Goal: Find specific page/section: Find specific page/section

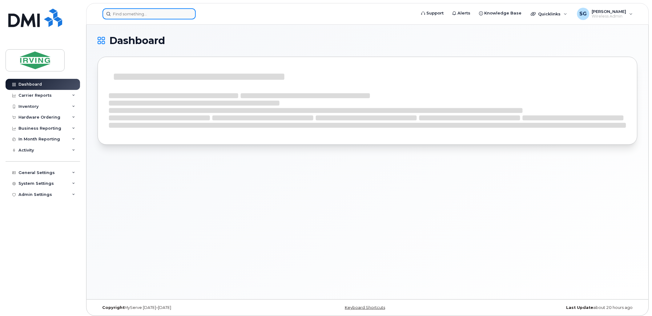
click at [135, 15] on input at bounding box center [148, 13] width 93 height 11
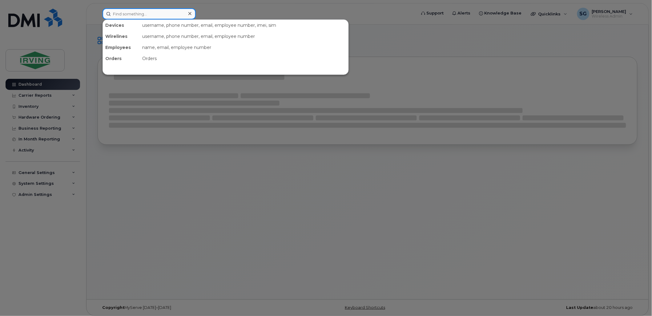
type input "a"
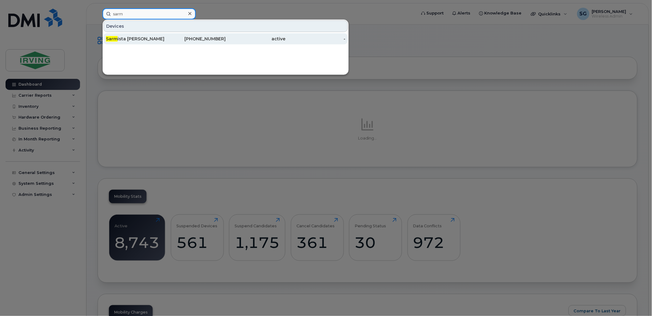
type input "sarm"
click at [130, 37] on div "Sarm ista [PERSON_NAME]" at bounding box center [136, 39] width 60 height 6
click at [131, 37] on div "Sarm ista [PERSON_NAME]" at bounding box center [136, 39] width 60 height 6
